Goal: Check status: Check status

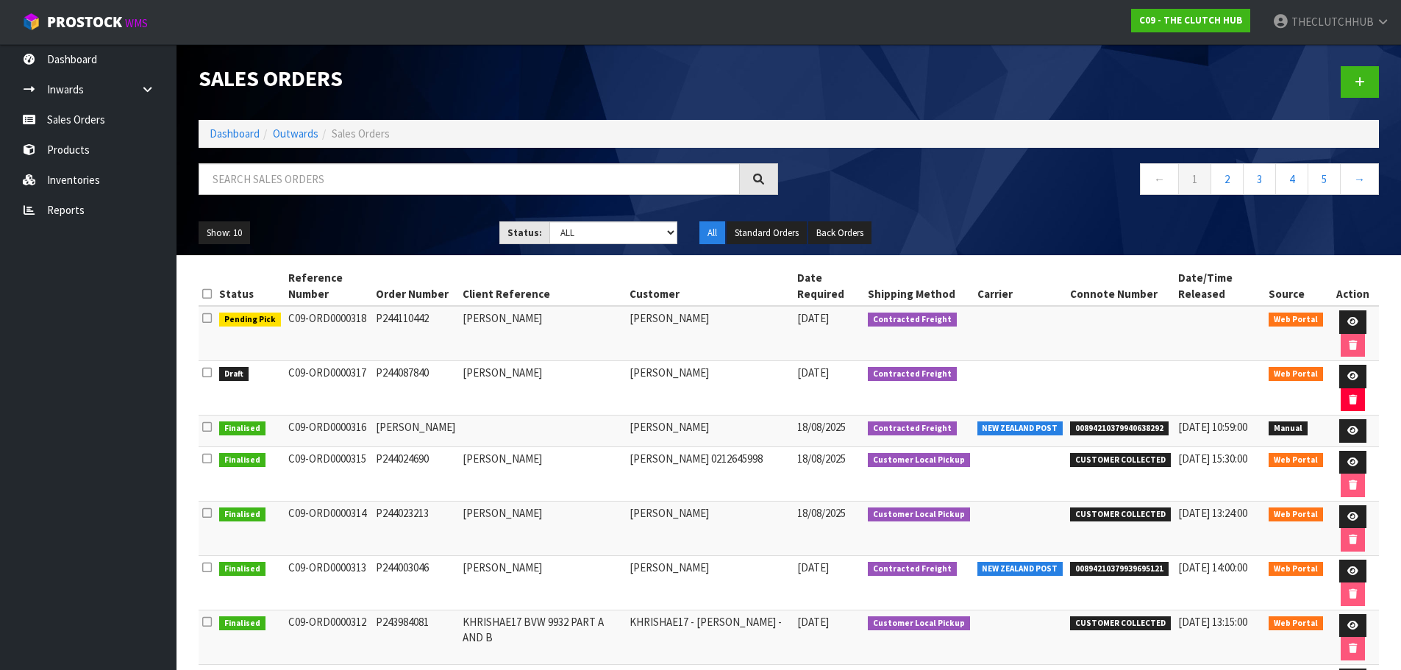
drag, startPoint x: 367, startPoint y: 376, endPoint x: 281, endPoint y: 375, distance: 86.1
click at [285, 375] on td "C09-ORD0000317" at bounding box center [329, 388] width 88 height 54
copy td "C09-ORD0000317"
